Goal: Navigation & Orientation: Find specific page/section

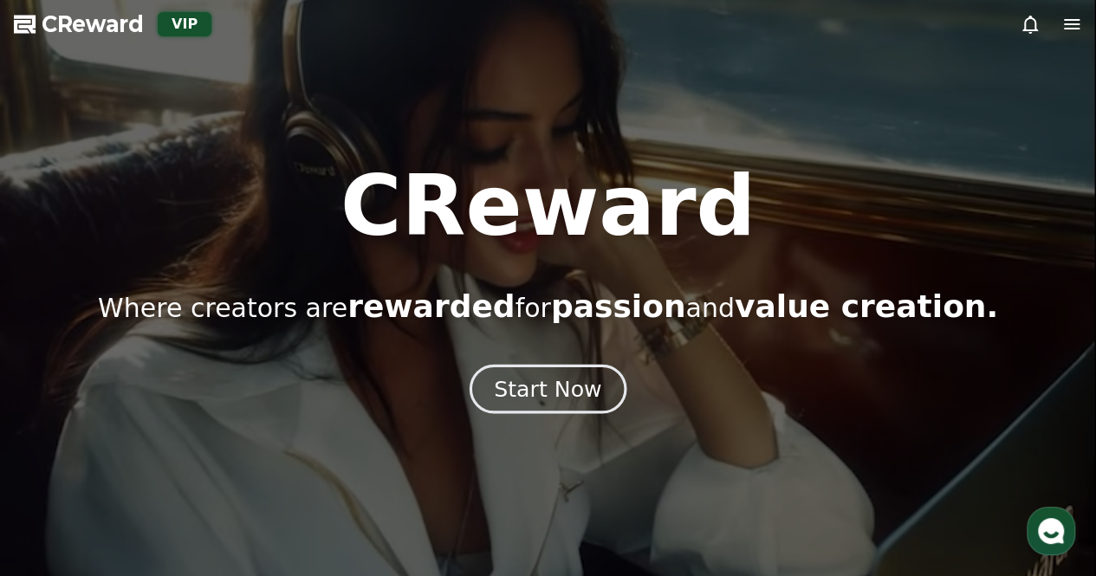
click at [541, 385] on div "Start Now" at bounding box center [547, 388] width 107 height 29
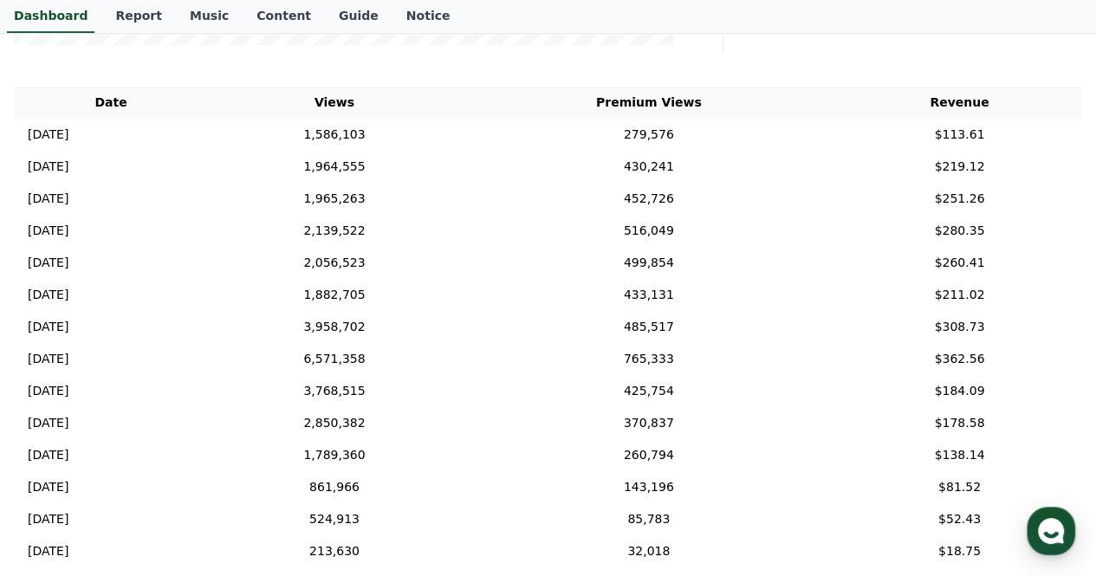
scroll to position [520, 0]
